Goal: Check status: Check status

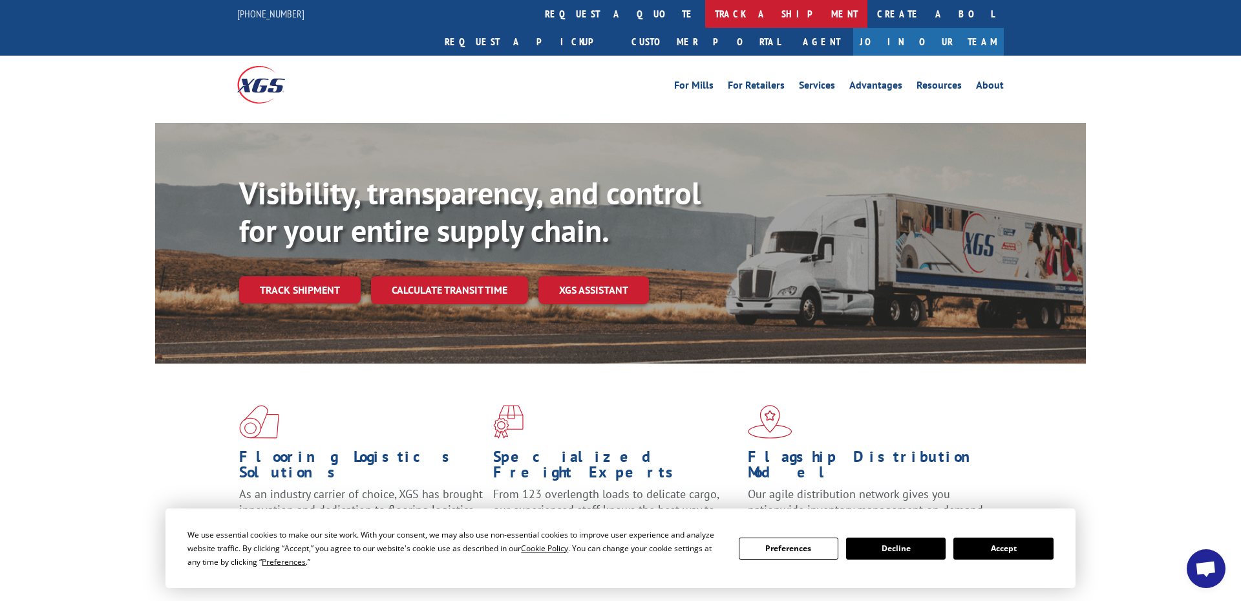
click at [705, 16] on link "track a shipment" at bounding box center [786, 14] width 162 height 28
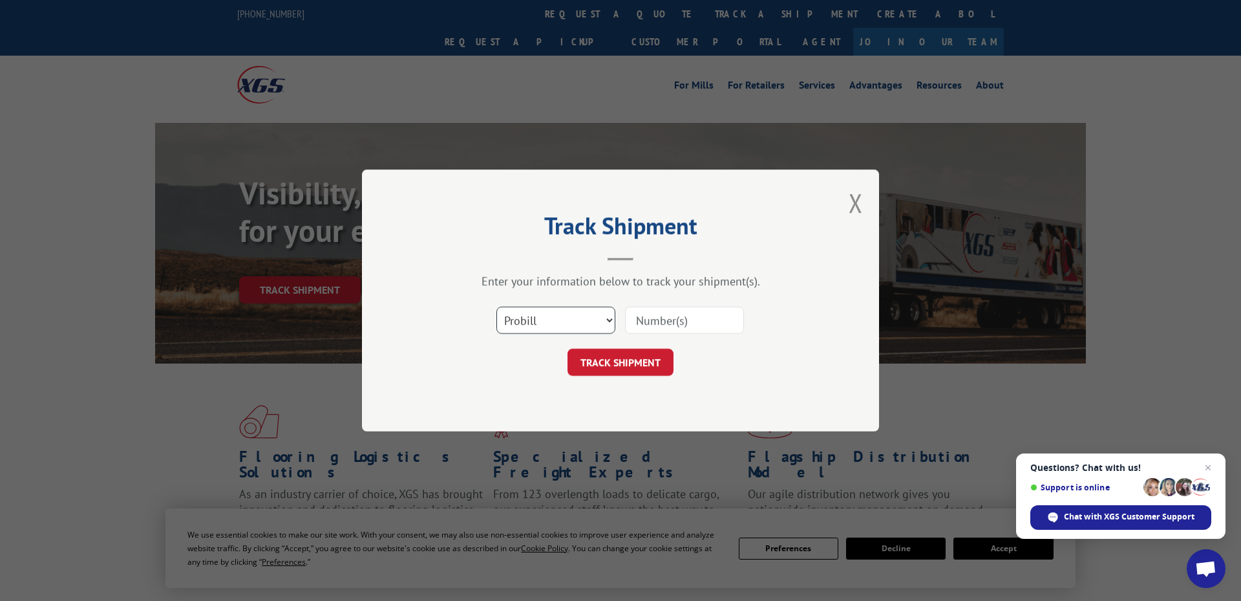
click at [601, 319] on select "Select category... Probill BOL PO" at bounding box center [555, 319] width 119 height 27
select select "po"
click at [496, 306] on select "Select category... Probill BOL PO" at bounding box center [555, 319] width 119 height 27
click at [665, 325] on input at bounding box center [684, 319] width 119 height 27
paste input "295606217"
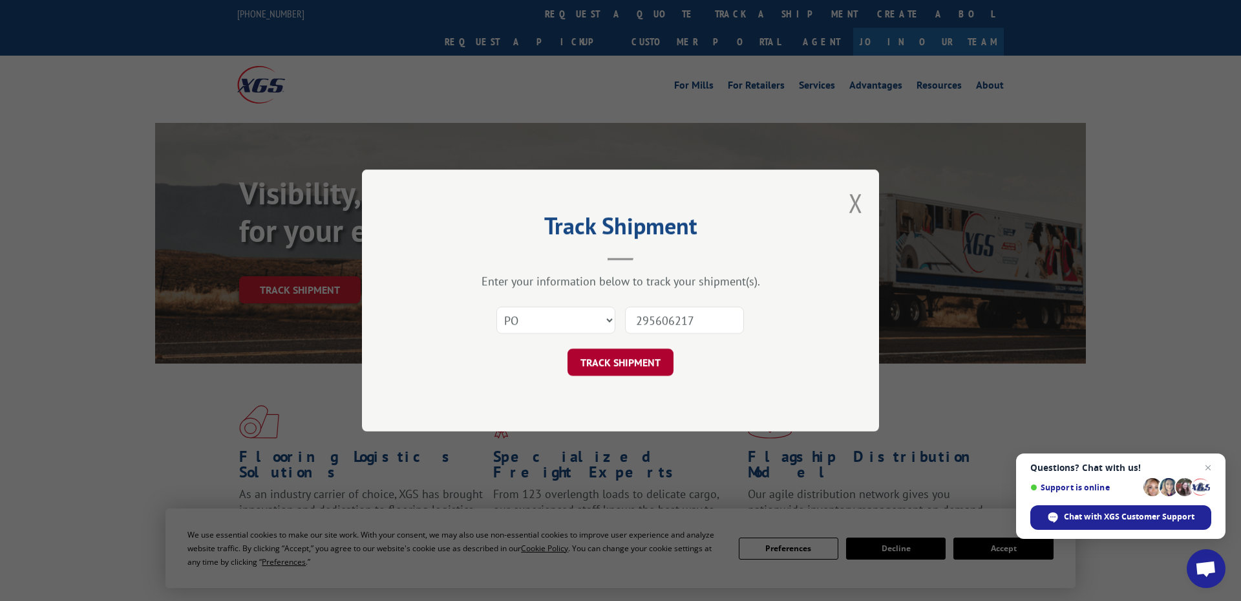
type input "295606217"
click at [659, 363] on button "TRACK SHIPMENT" at bounding box center [621, 361] width 106 height 27
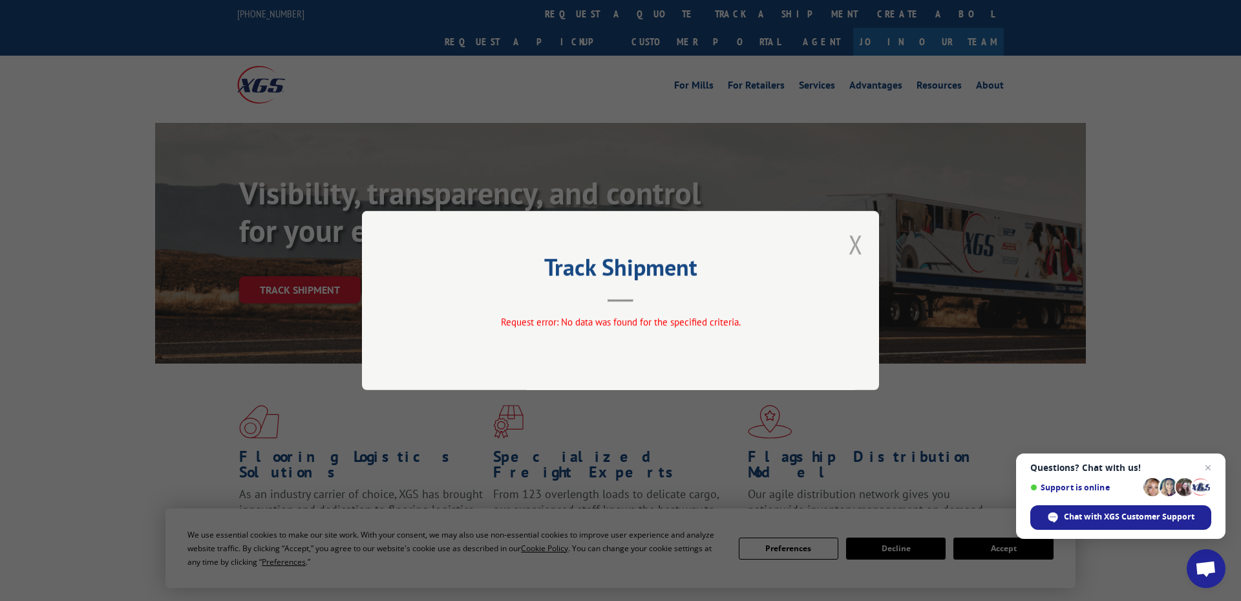
click at [855, 246] on button "Close modal" at bounding box center [856, 244] width 14 height 34
